Goal: Use online tool/utility: Utilize a website feature to perform a specific function

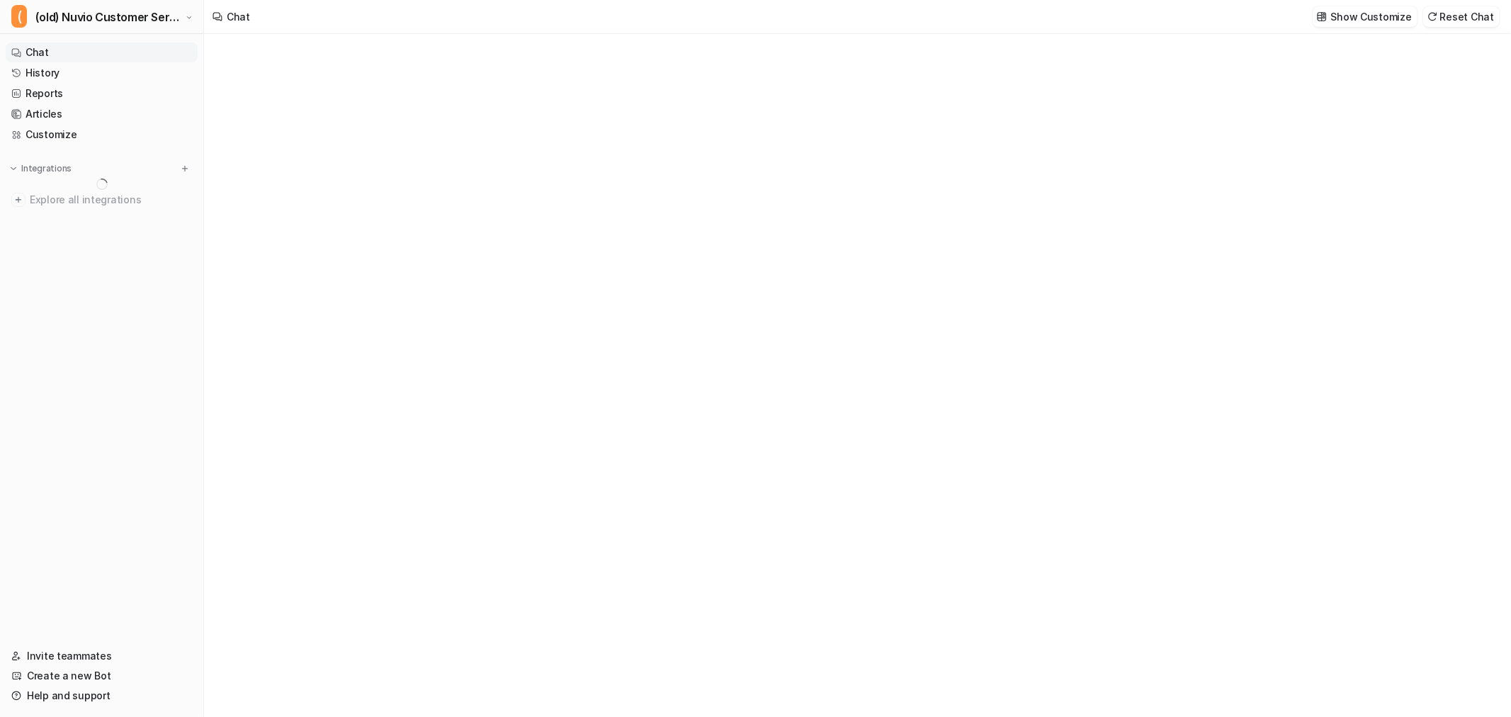
type textarea "**********"
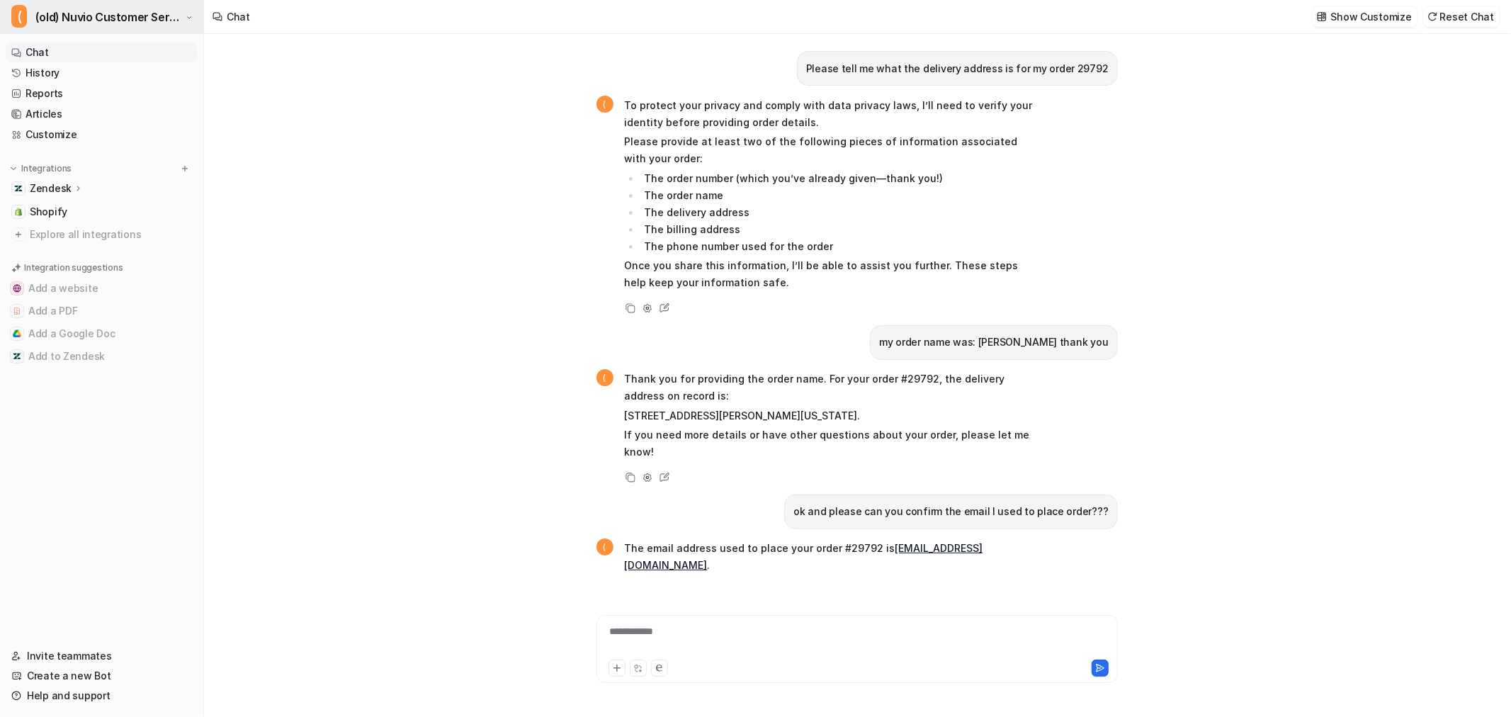
click at [154, 18] on span "(old) Nuvio Customer Service Expert Bot" at bounding box center [108, 17] width 147 height 20
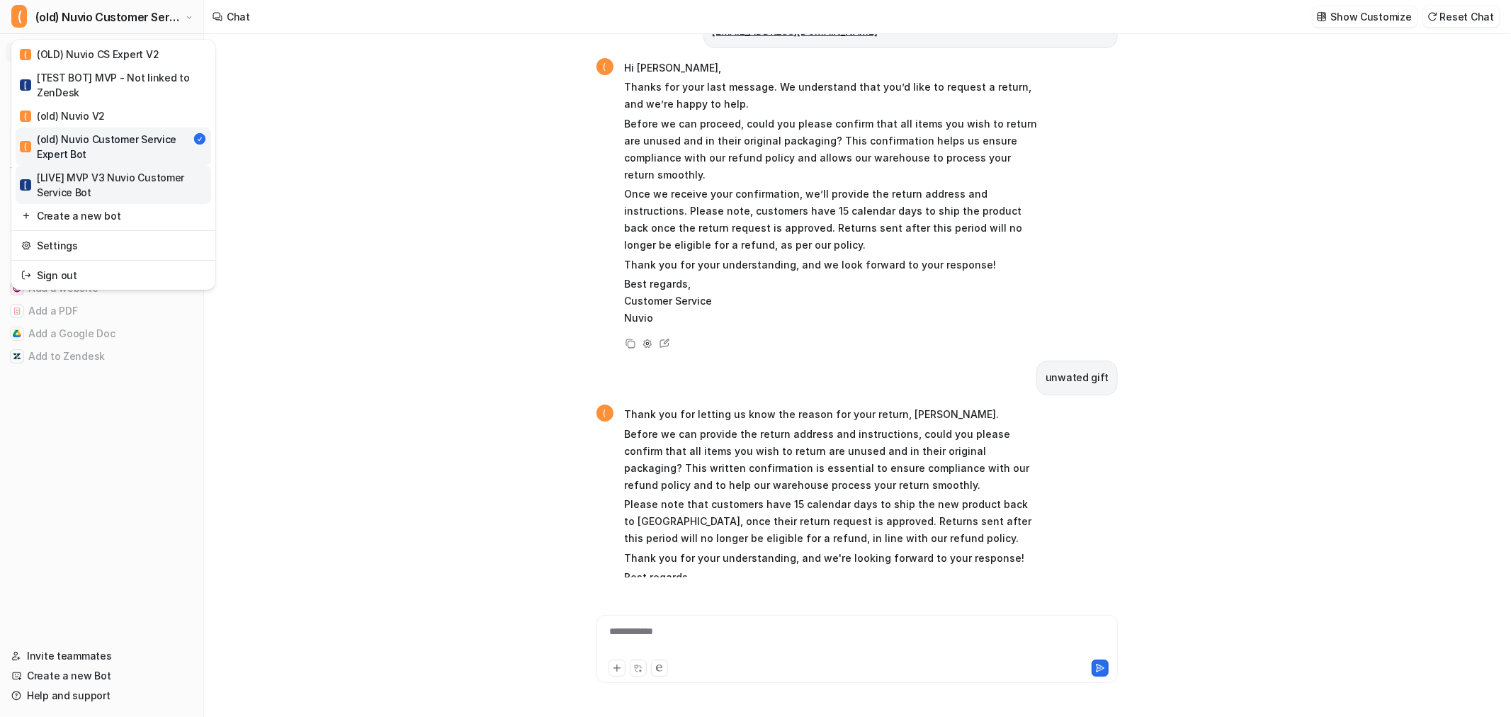
click at [96, 176] on div "[ [LIVE] MVP V3 Nuvio Customer Service Bot" at bounding box center [113, 185] width 187 height 30
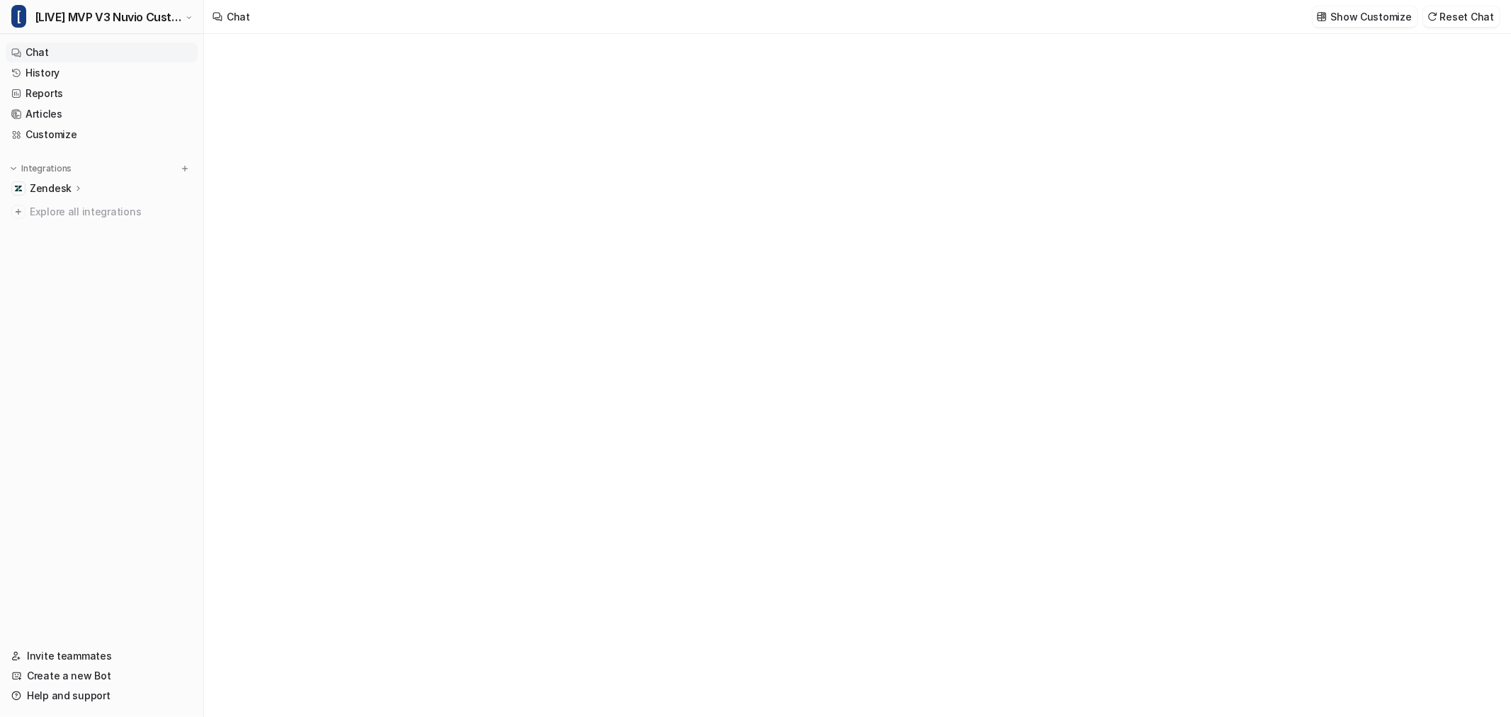
type textarea "**********"
